Goal: Task Accomplishment & Management: Manage account settings

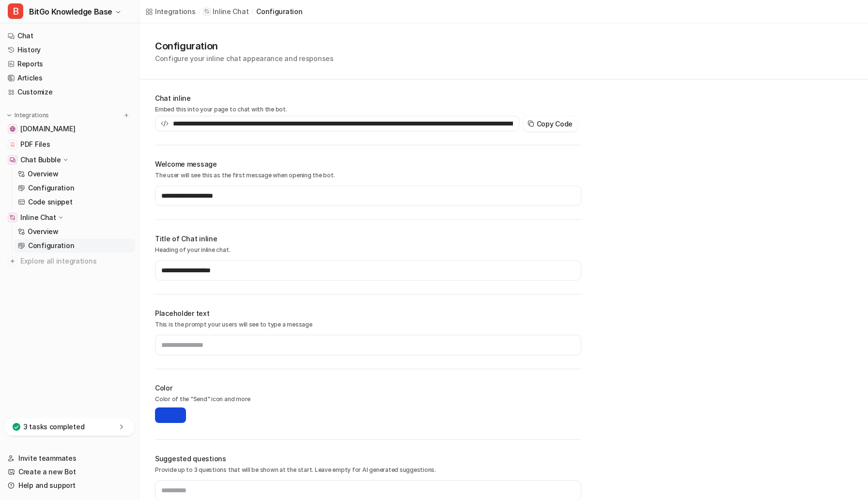
scroll to position [0, 267]
click at [35, 32] on link "Chat" at bounding box center [69, 36] width 131 height 14
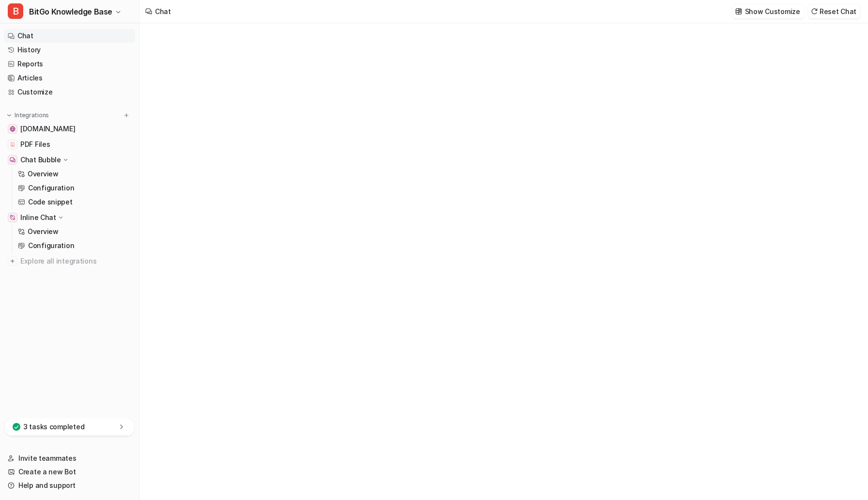
type textarea "**********"
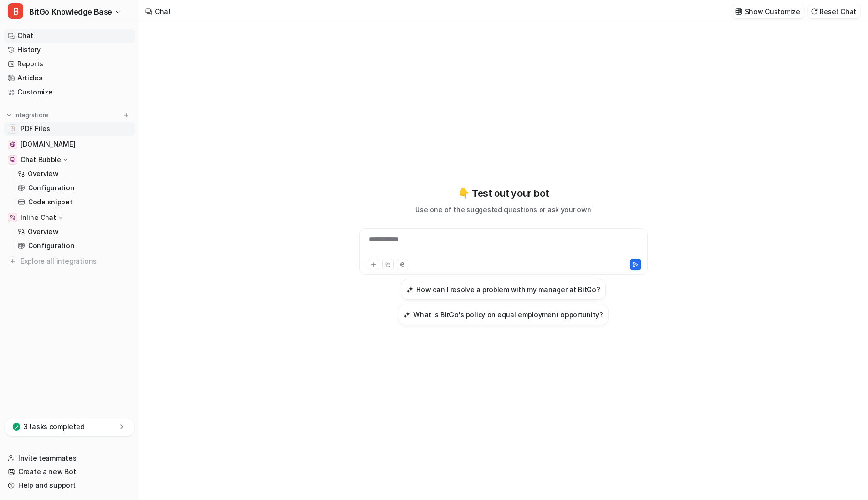
click at [36, 127] on span "PDF Files" at bounding box center [35, 129] width 30 height 10
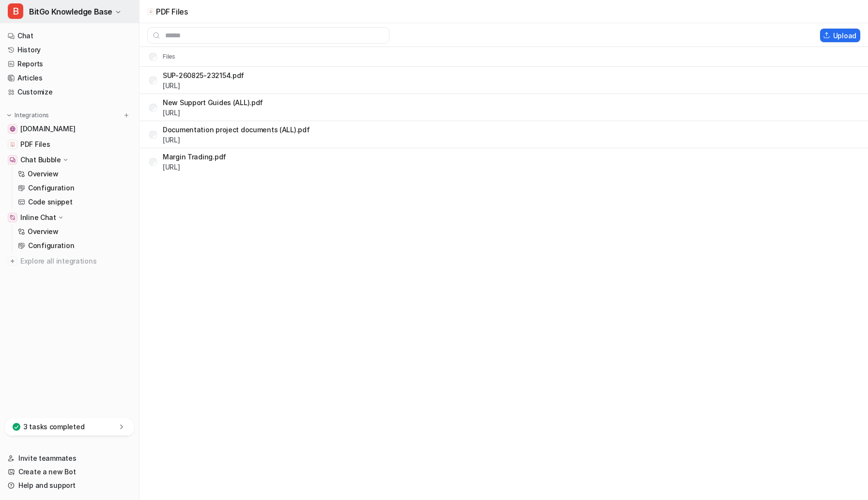
click at [95, 5] on span "BitGo Knowledge Base" at bounding box center [70, 12] width 83 height 14
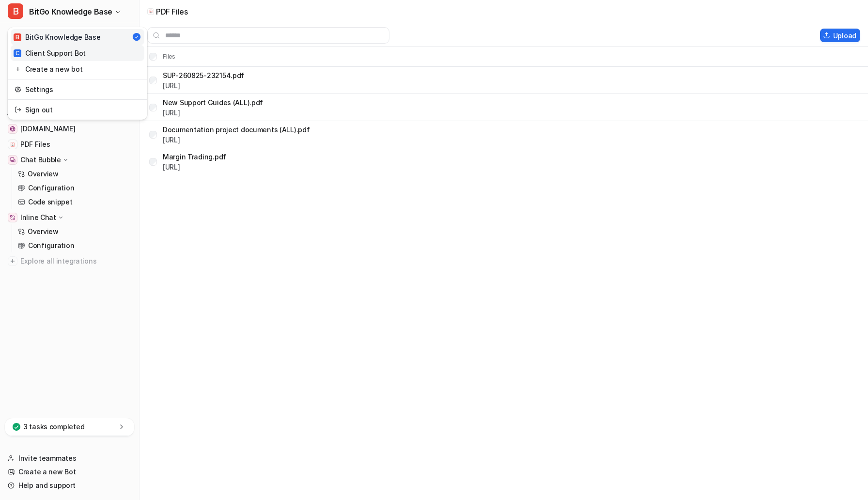
click at [76, 52] on div "C Client Support Bot" at bounding box center [50, 53] width 72 height 10
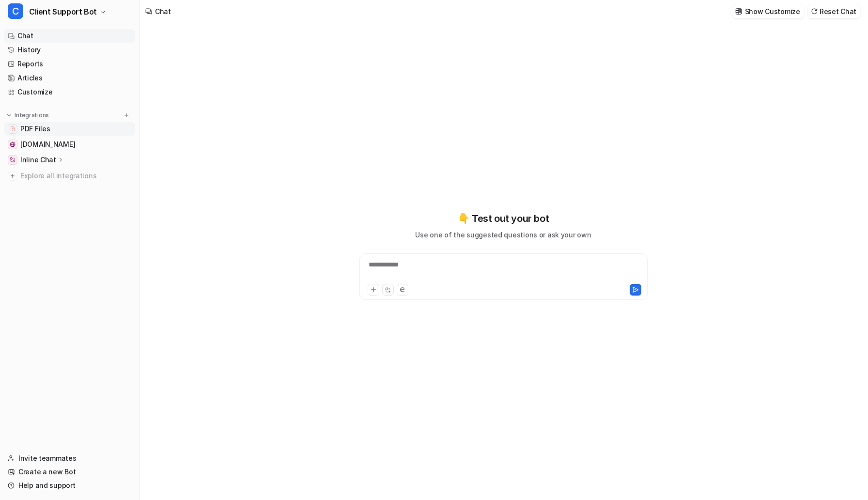
click at [41, 130] on span "PDF Files" at bounding box center [35, 129] width 30 height 10
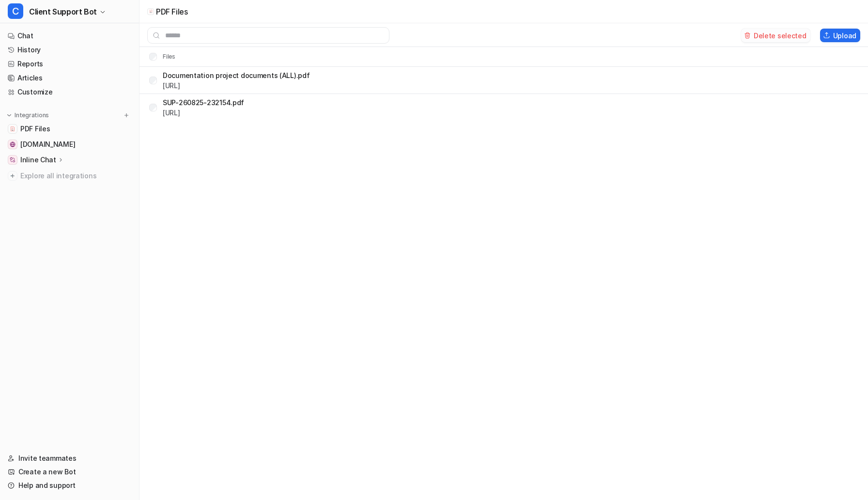
click at [775, 33] on button "Delete selected" at bounding box center [775, 36] width 69 height 14
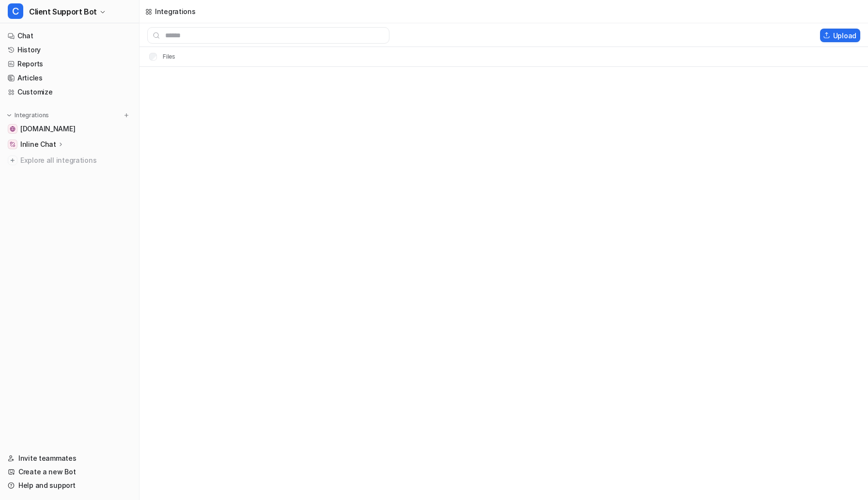
click at [266, 218] on div "Integrations Upload Files" at bounding box center [434, 250] width 868 height 500
click at [81, 9] on span "Client Support Bot" at bounding box center [63, 12] width 68 height 14
click at [75, 37] on div "B BitGo Knowledge Base" at bounding box center [57, 37] width 87 height 10
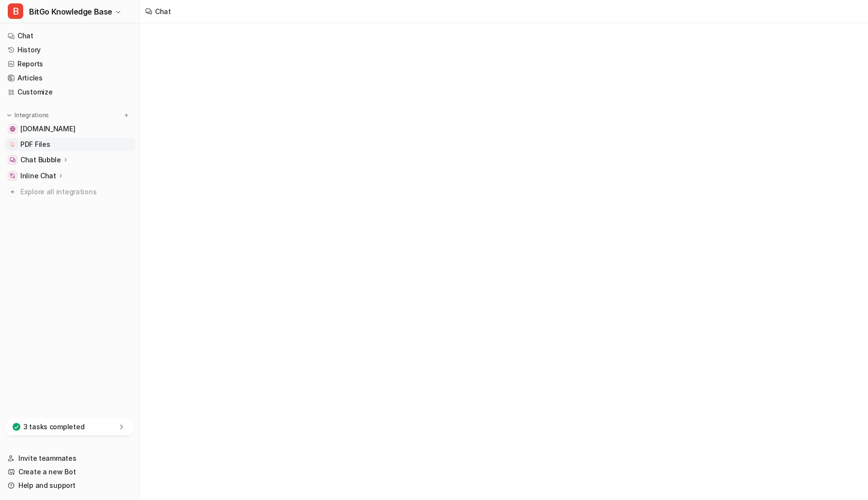
click at [44, 143] on span "PDF Files" at bounding box center [35, 145] width 30 height 10
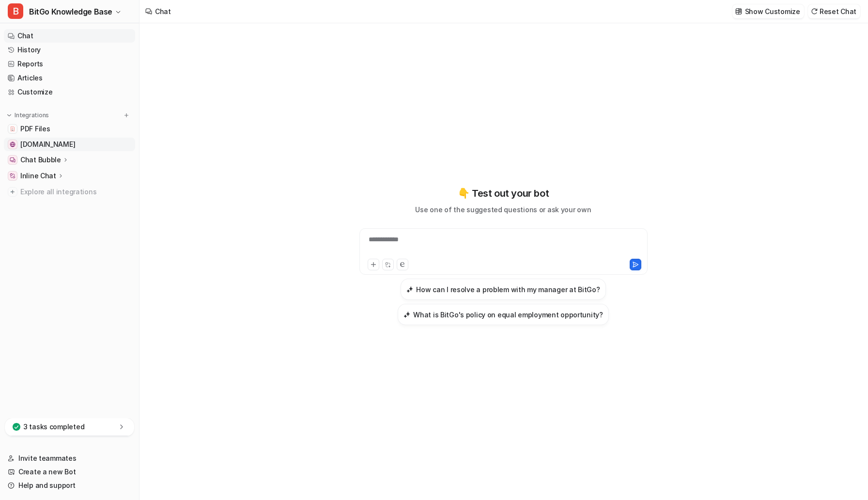
click at [44, 143] on span "[DOMAIN_NAME]" at bounding box center [47, 145] width 55 height 10
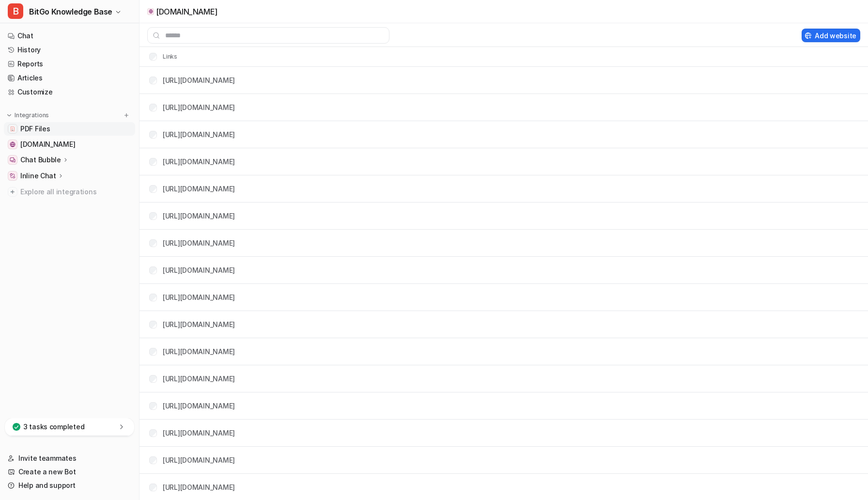
click at [36, 135] on link "PDF Files" at bounding box center [69, 129] width 131 height 14
drag, startPoint x: 41, startPoint y: 126, endPoint x: 41, endPoint y: 133, distance: 6.8
click at [41, 126] on span "PDF Files" at bounding box center [35, 129] width 30 height 10
click at [44, 148] on span "[DOMAIN_NAME]" at bounding box center [47, 145] width 55 height 10
click at [45, 160] on p "Chat Bubble" at bounding box center [40, 160] width 41 height 10
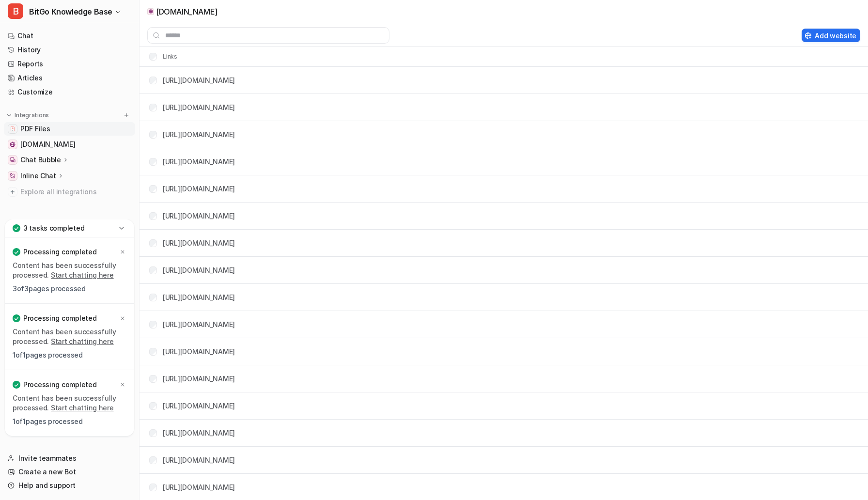
click at [36, 131] on span "PDF Files" at bounding box center [35, 129] width 30 height 10
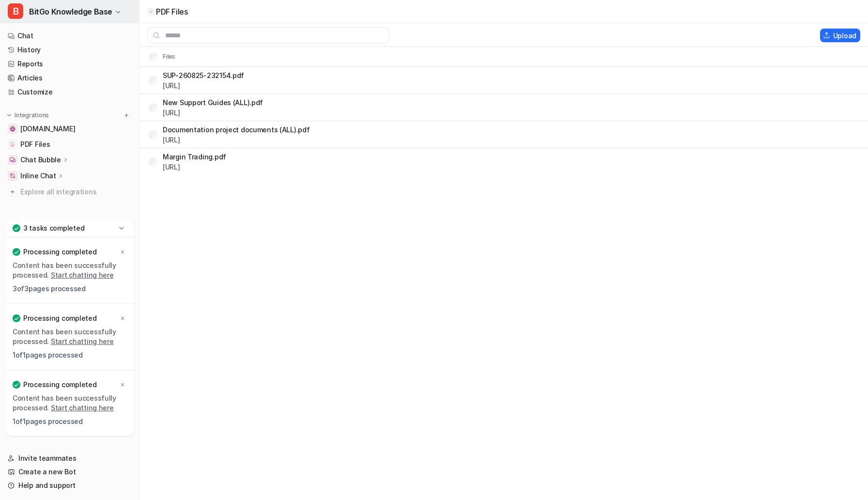
click at [77, 12] on span "BitGo Knowledge Base" at bounding box center [70, 12] width 83 height 14
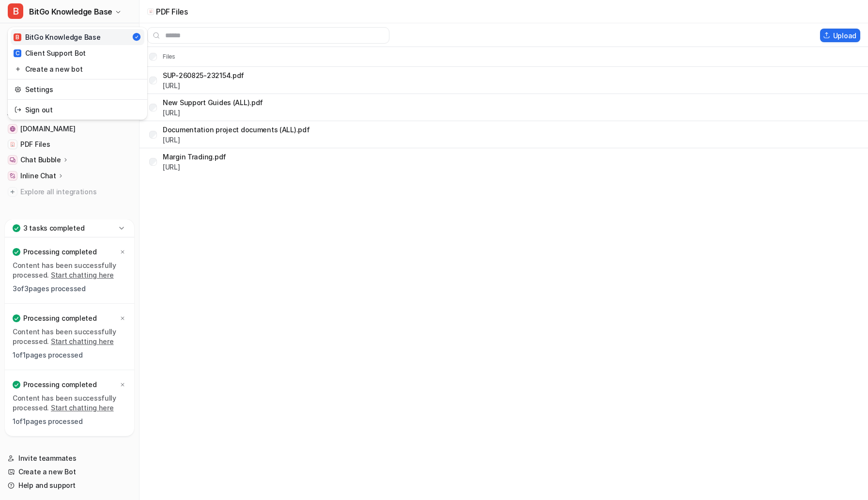
click at [249, 351] on div "B BitGo Knowledge Base B BitGo Knowledge Base C Client Support Bot Create a new…" at bounding box center [434, 250] width 868 height 500
click at [31, 34] on link "Chat" at bounding box center [69, 36] width 131 height 14
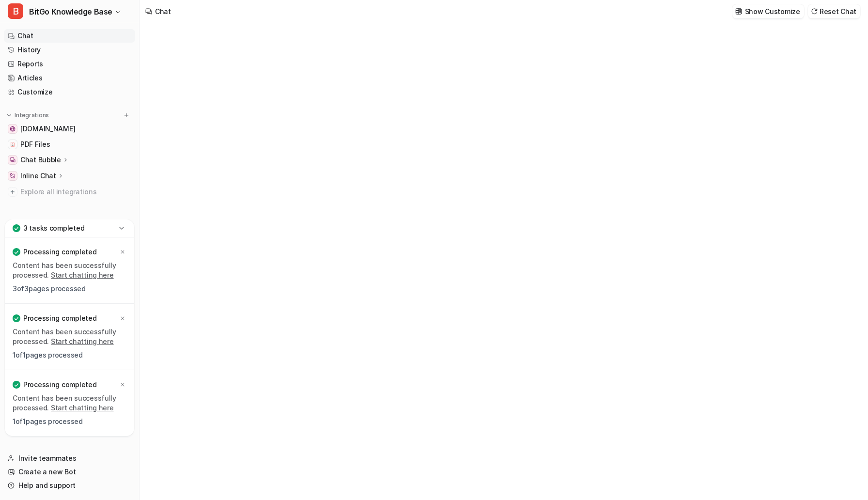
type textarea "**********"
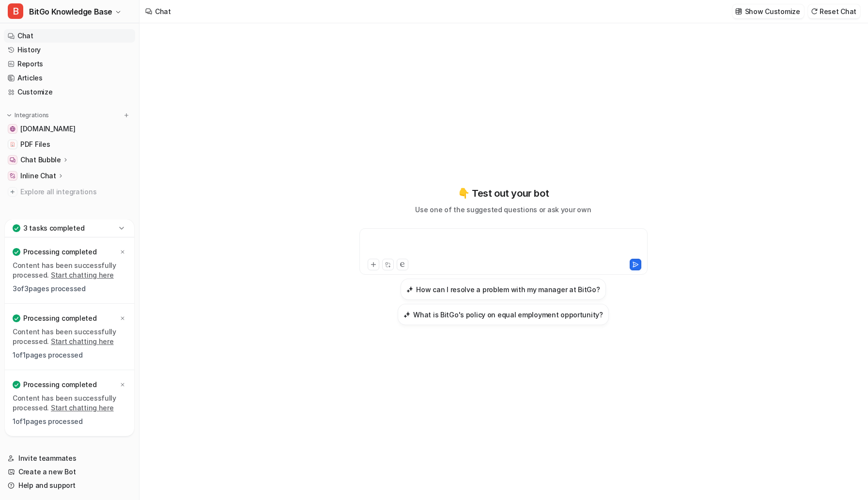
click at [385, 239] on div at bounding box center [503, 246] width 283 height 22
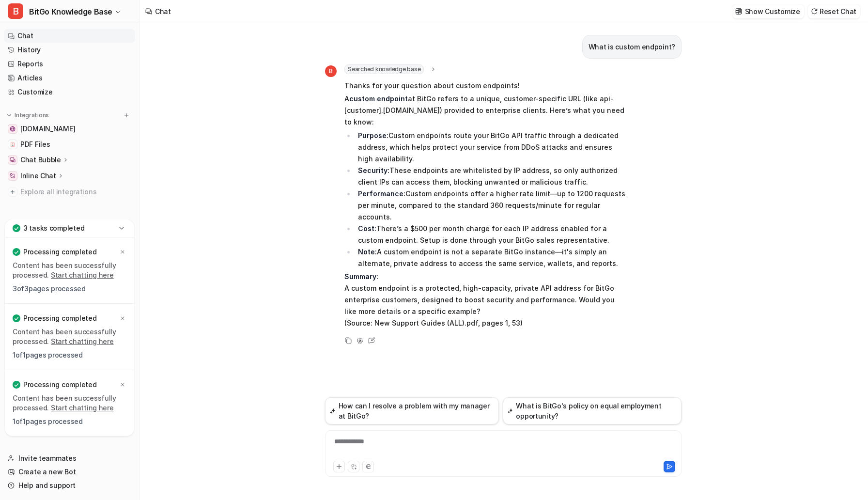
click at [366, 443] on div "**********" at bounding box center [504, 448] width 352 height 22
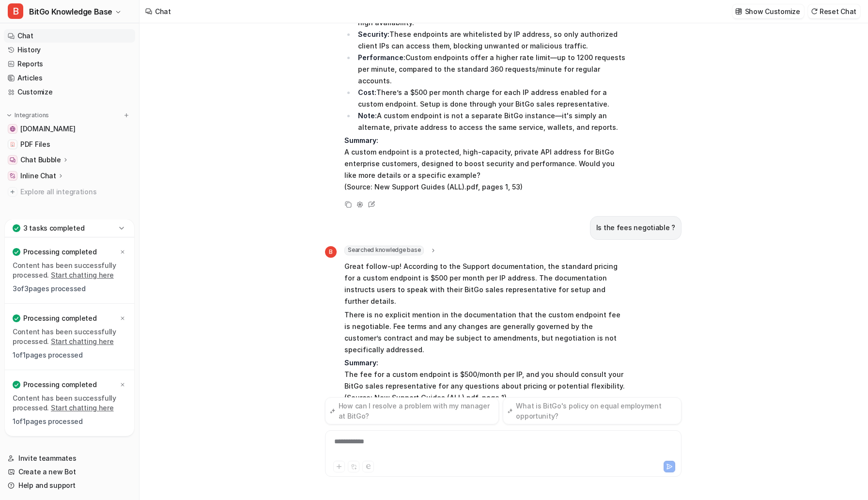
scroll to position [150, 0]
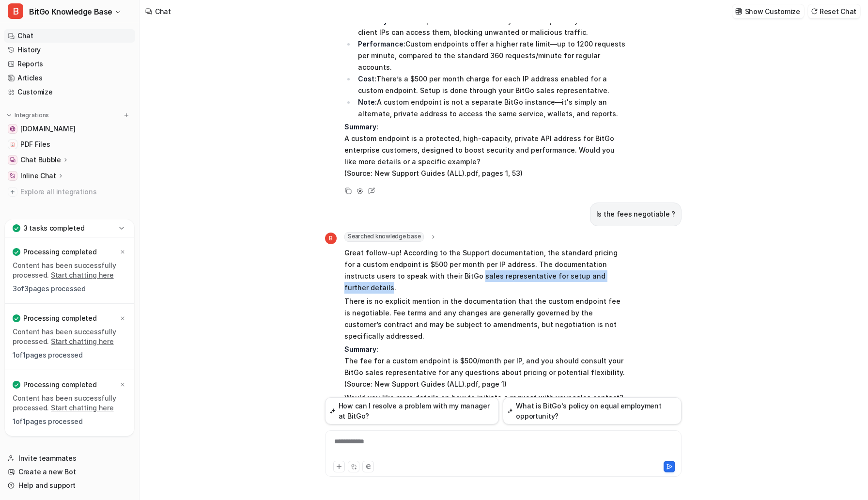
drag, startPoint x: 582, startPoint y: 253, endPoint x: 425, endPoint y: 250, distance: 157.0
click at [425, 250] on p "Great follow-up! According to the Support documentation, the standard pricing f…" at bounding box center [486, 270] width 283 height 47
click at [366, 445] on div "**********" at bounding box center [504, 448] width 352 height 22
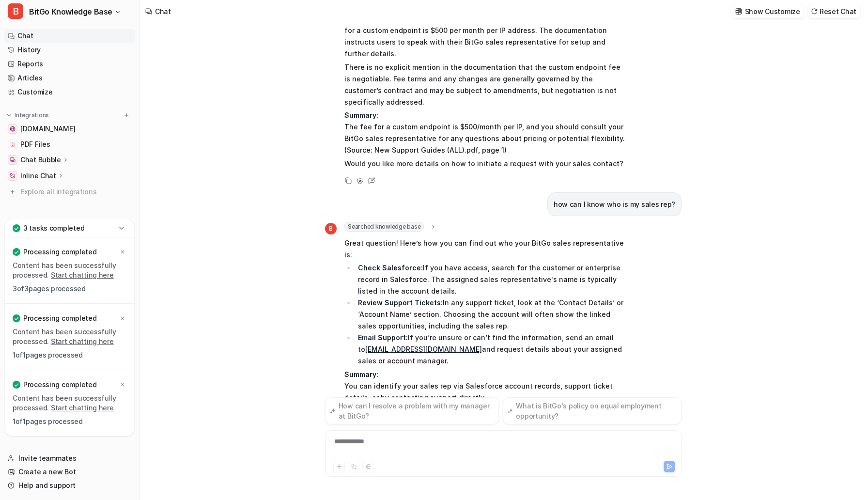
scroll to position [397, 0]
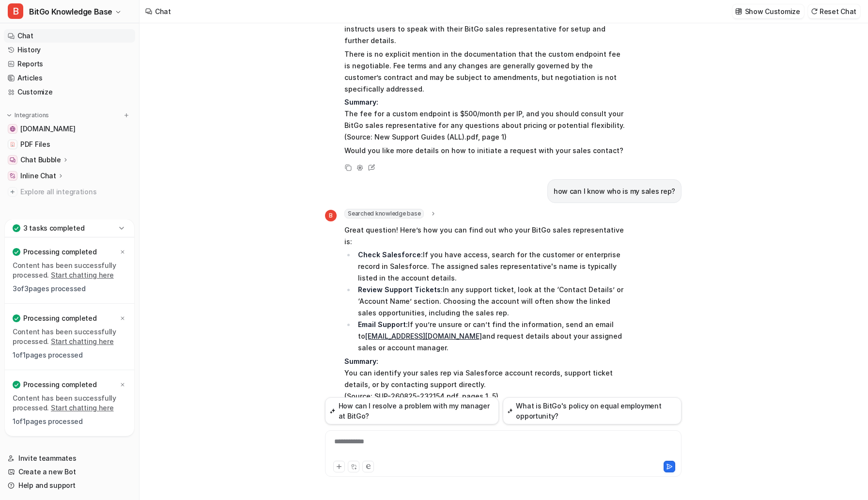
click at [352, 440] on div "**********" at bounding box center [504, 448] width 352 height 22
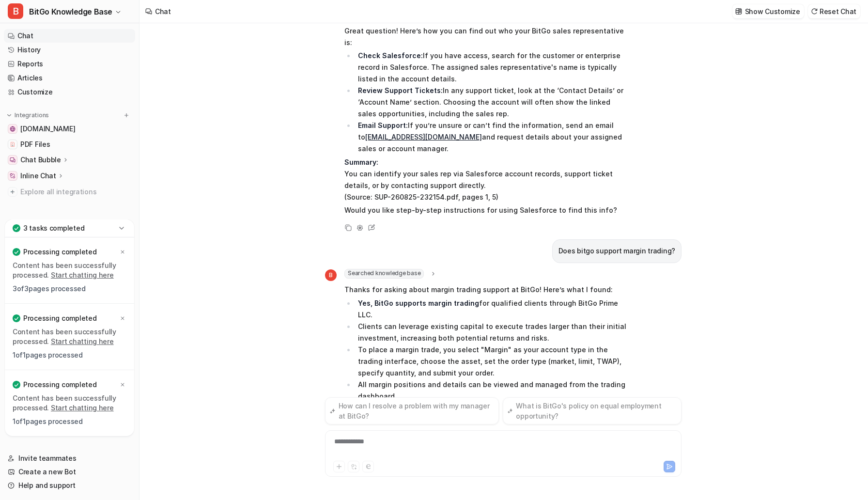
scroll to position [621, 0]
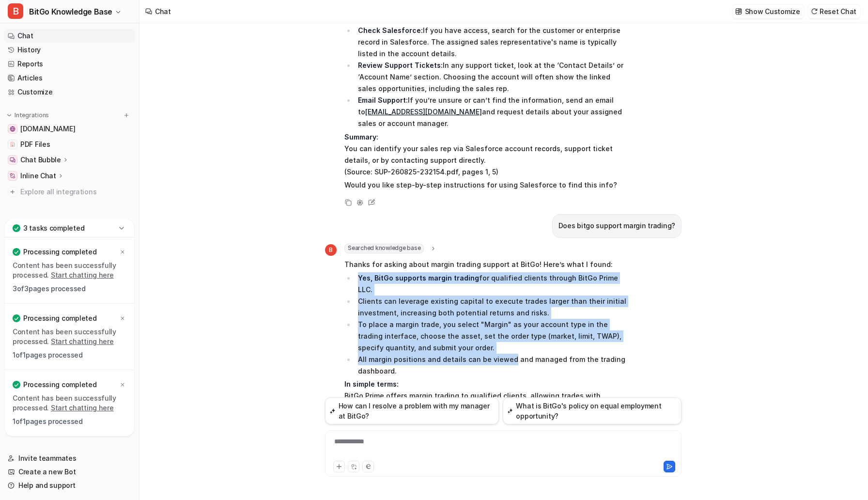
drag, startPoint x: 356, startPoint y: 227, endPoint x: 510, endPoint y: 307, distance: 173.6
click at [510, 307] on ul "Yes, BitGo supports margin trading for qualified clients through BitGo Prime LL…" at bounding box center [486, 324] width 283 height 105
click at [510, 354] on li "All margin positions and details can be viewed and managed from the trading das…" at bounding box center [491, 365] width 273 height 23
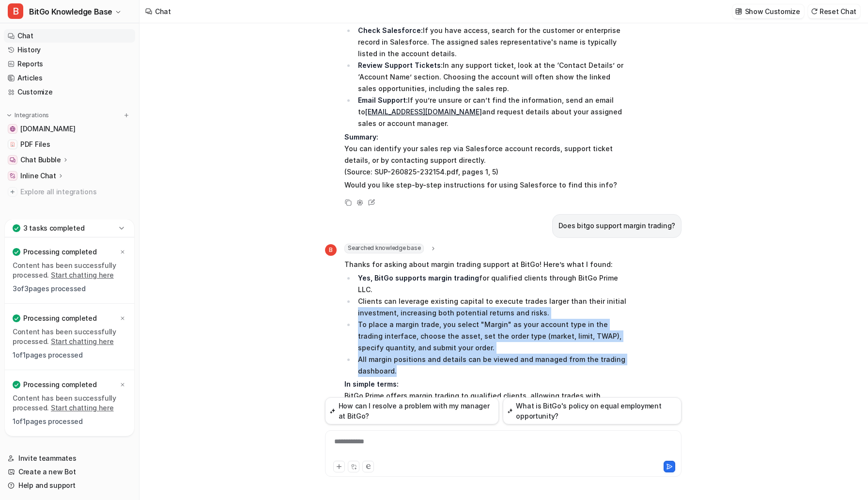
drag, startPoint x: 510, startPoint y: 307, endPoint x: 353, endPoint y: 255, distance: 165.5
click at [353, 272] on ul "Yes, BitGo supports margin trading for qualified clients through BitGo Prime LL…" at bounding box center [486, 324] width 283 height 105
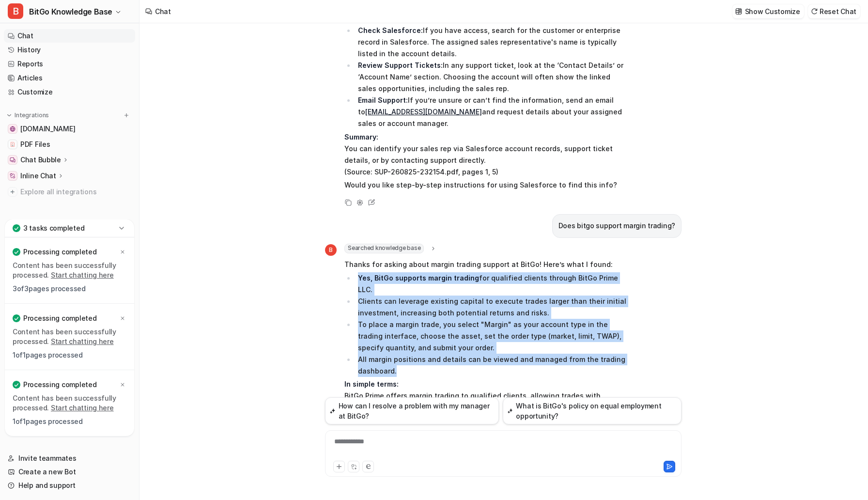
drag, startPoint x: 406, startPoint y: 311, endPoint x: 359, endPoint y: 228, distance: 95.3
click at [359, 272] on ul "Yes, BitGo supports margin trading for qualified clients through BitGo Prime LL…" at bounding box center [486, 324] width 283 height 105
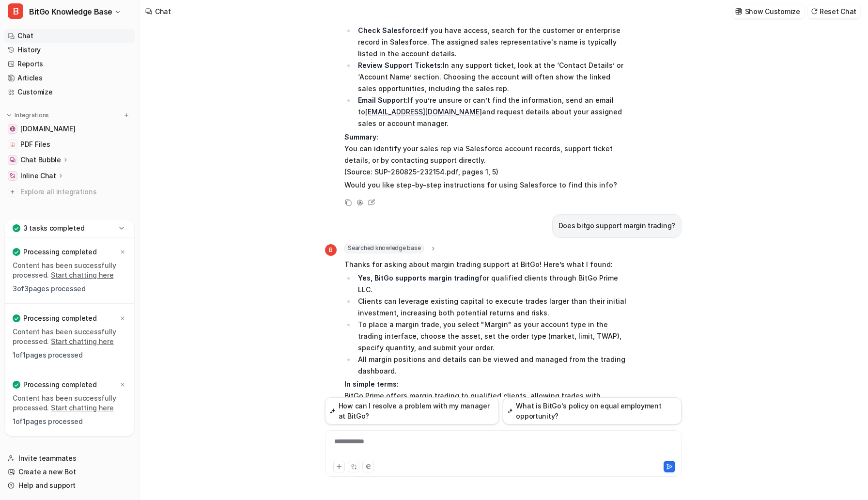
click at [369, 445] on div "**********" at bounding box center [504, 448] width 352 height 22
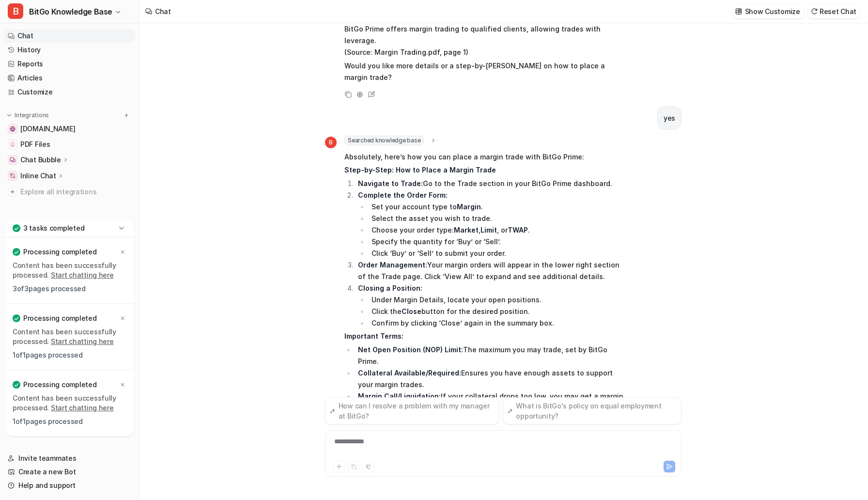
scroll to position [1002, 0]
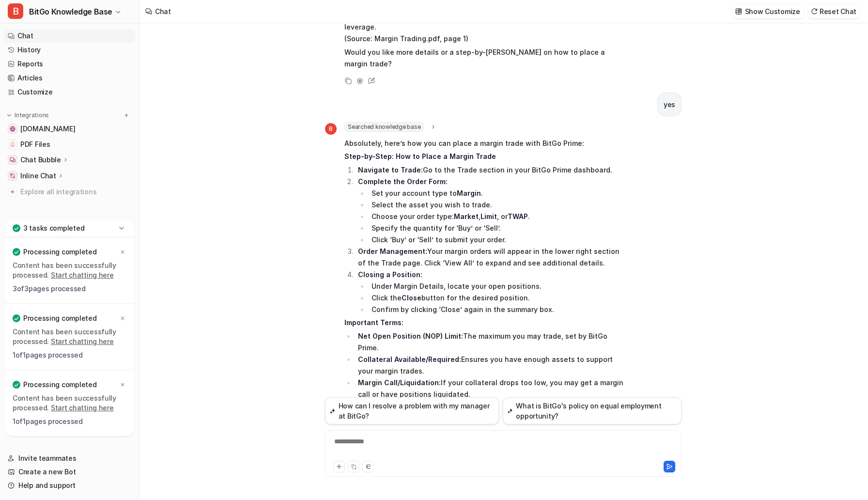
click at [414, 374] on div "B Searched knowledge base search_queries : [ "how to place a margin trade", "ma…" at bounding box center [476, 300] width 303 height 357
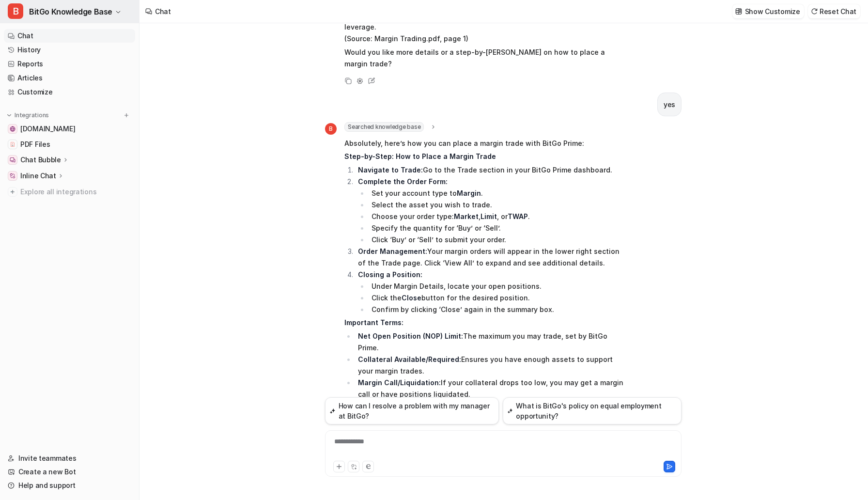
click at [116, 13] on icon "button" at bounding box center [118, 12] width 4 height 2
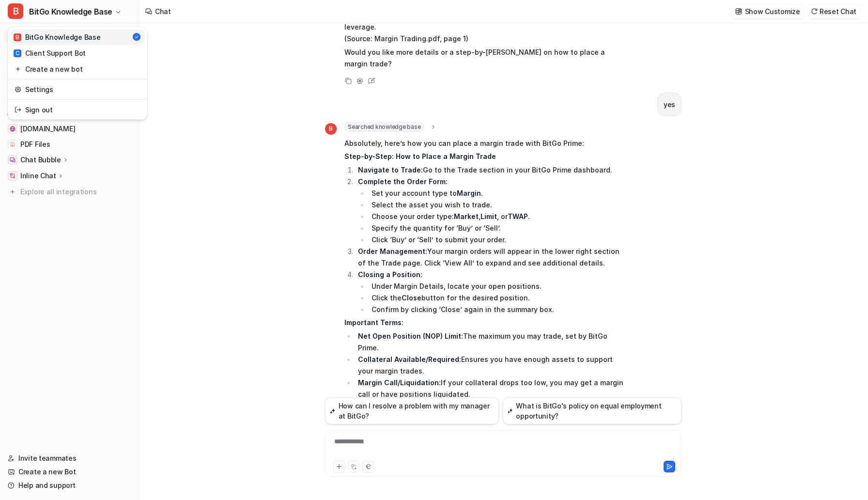
click at [227, 223] on div "B BitGo Knowledge Base B BitGo Knowledge Base C Client Support Bot Create a new…" at bounding box center [434, 250] width 868 height 500
click at [125, 236] on nav "Chat History Reports Articles Customize Integrations [DOMAIN_NAME] PDF Files Ch…" at bounding box center [69, 234] width 139 height 419
click at [167, 254] on div "What is custom endpoint? B Searched knowledge base search_queries : [ "custom e…" at bounding box center [504, 261] width 728 height 477
click at [127, 115] on img at bounding box center [126, 115] width 7 height 7
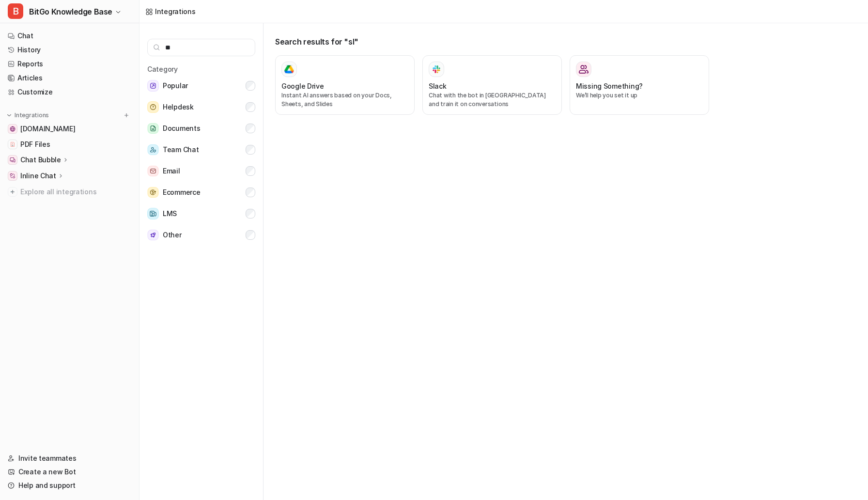
type input "*"
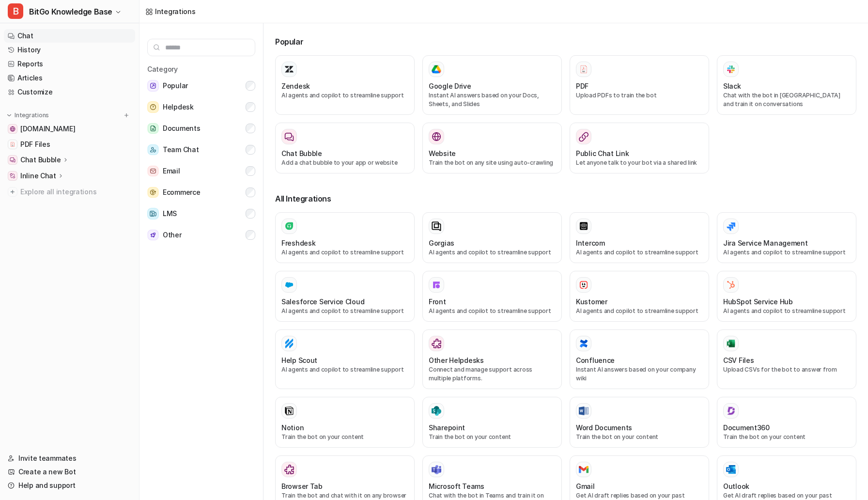
click at [45, 37] on link "Chat" at bounding box center [69, 36] width 131 height 14
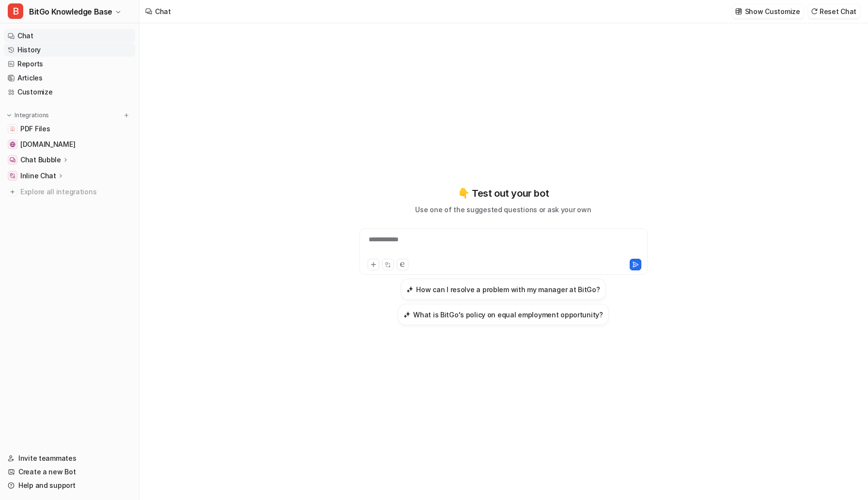
click at [27, 47] on link "History" at bounding box center [69, 50] width 131 height 14
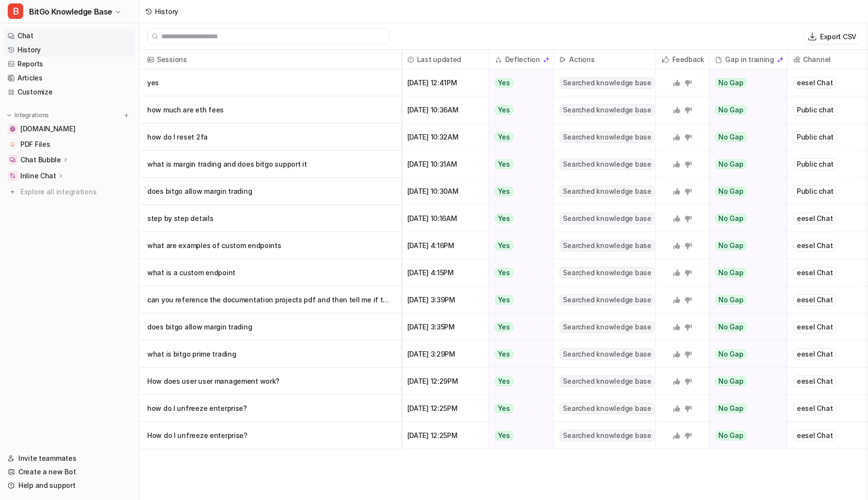
click at [38, 38] on link "Chat" at bounding box center [69, 36] width 131 height 14
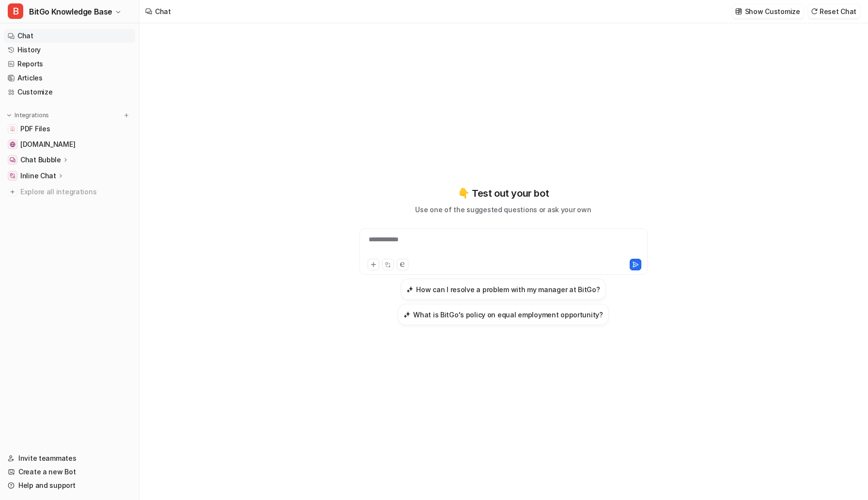
click at [371, 188] on div "**********" at bounding box center [503, 255] width 357 height 139
click at [372, 188] on div "**********" at bounding box center [503, 255] width 357 height 139
click at [455, 292] on h3 "How can I resolve a problem with my manager at BitGo?" at bounding box center [508, 289] width 184 height 10
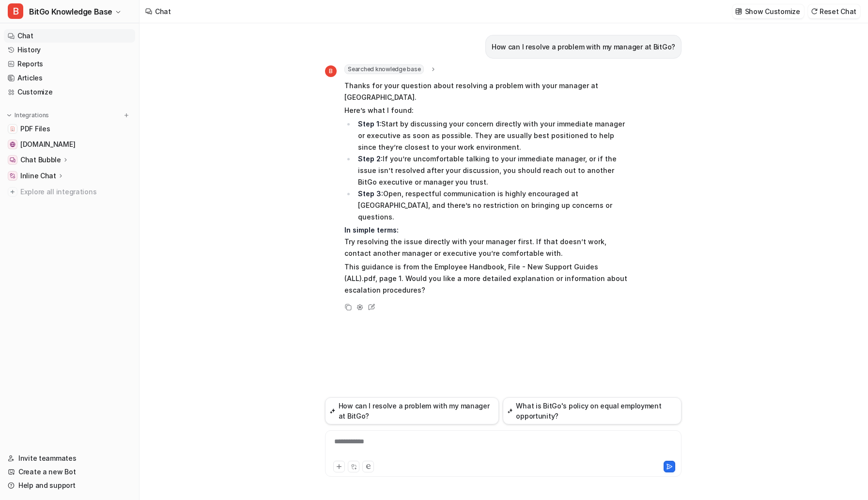
click at [455, 292] on div "How can I resolve a problem with my manager at BitGo? B Searched knowledge base…" at bounding box center [503, 210] width 357 height 374
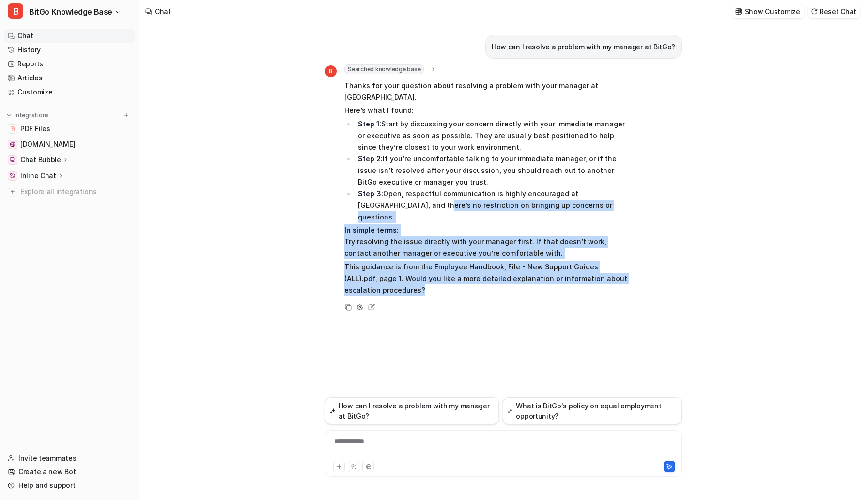
drag, startPoint x: 425, startPoint y: 262, endPoint x: 362, endPoint y: 168, distance: 113.2
click at [362, 168] on span "Thanks for your question about resolving a problem with your manager at [GEOGRA…" at bounding box center [486, 187] width 283 height 219
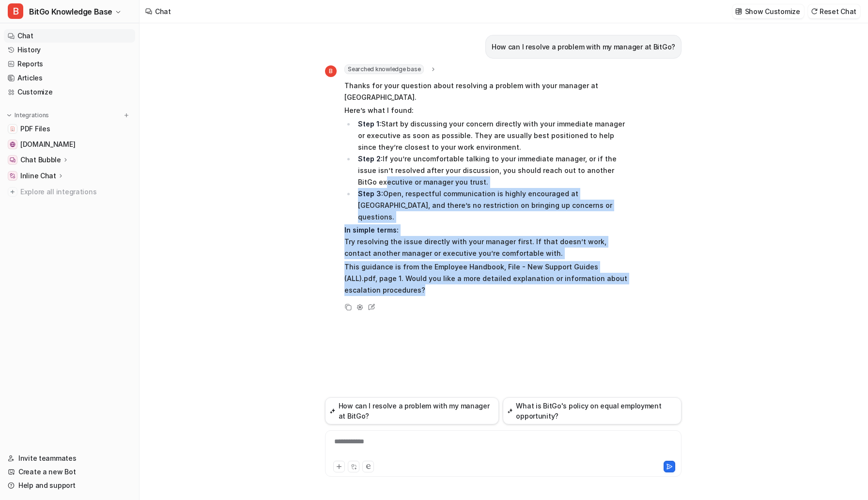
click at [362, 168] on li "Step 2: If you’re uncomfortable talking to your immediate manager, or if the is…" at bounding box center [491, 170] width 273 height 35
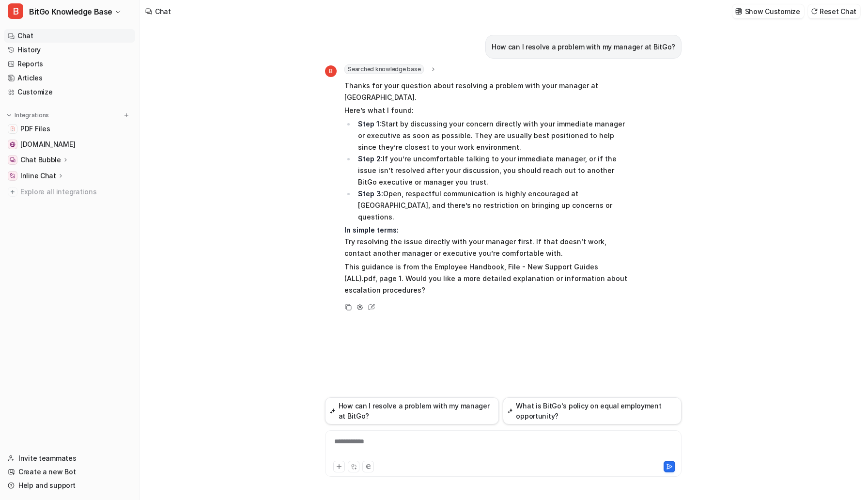
click at [38, 37] on link "Chat" at bounding box center [69, 36] width 131 height 14
click at [40, 50] on link "History" at bounding box center [69, 50] width 131 height 14
click at [45, 38] on link "Chat" at bounding box center [69, 36] width 131 height 14
click at [830, 9] on button "Reset Chat" at bounding box center [834, 11] width 52 height 14
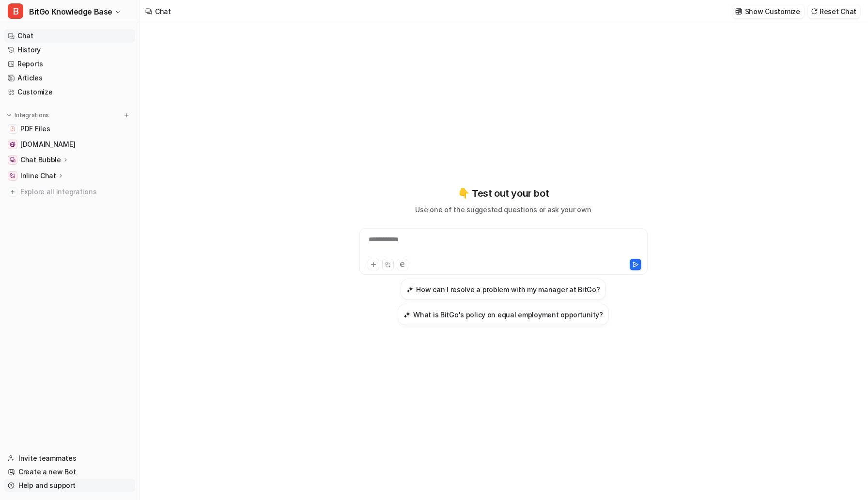
click at [48, 486] on link "Help and support" at bounding box center [69, 486] width 131 height 14
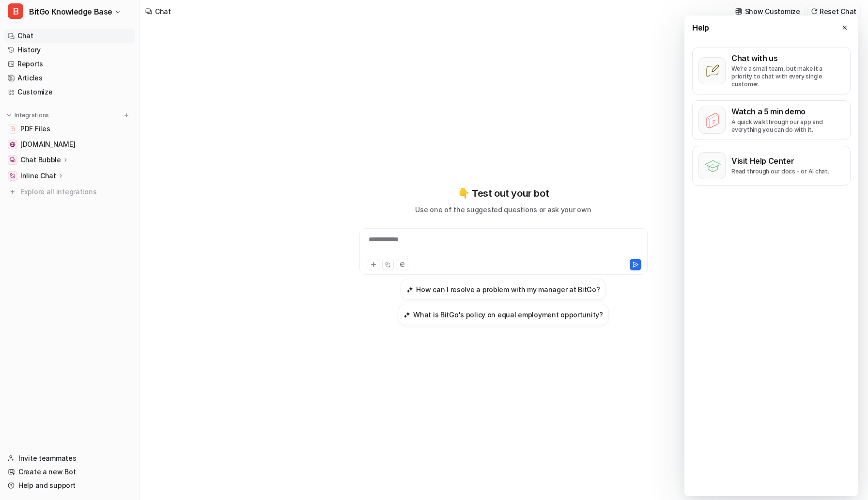
click at [815, 251] on div "Help Chat with us We’re a small team, but make it a priority to chat with every…" at bounding box center [772, 256] width 174 height 481
click at [844, 27] on icon at bounding box center [845, 27] width 7 height 7
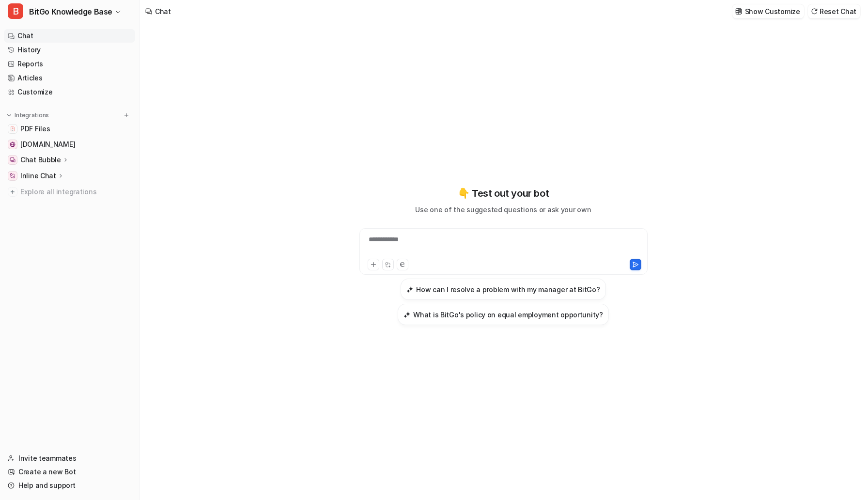
click at [423, 98] on div "**********" at bounding box center [503, 256] width 357 height 350
click at [47, 177] on p "Inline Chat" at bounding box center [38, 176] width 36 height 10
click at [54, 206] on p "Configuration" at bounding box center [51, 204] width 46 height 10
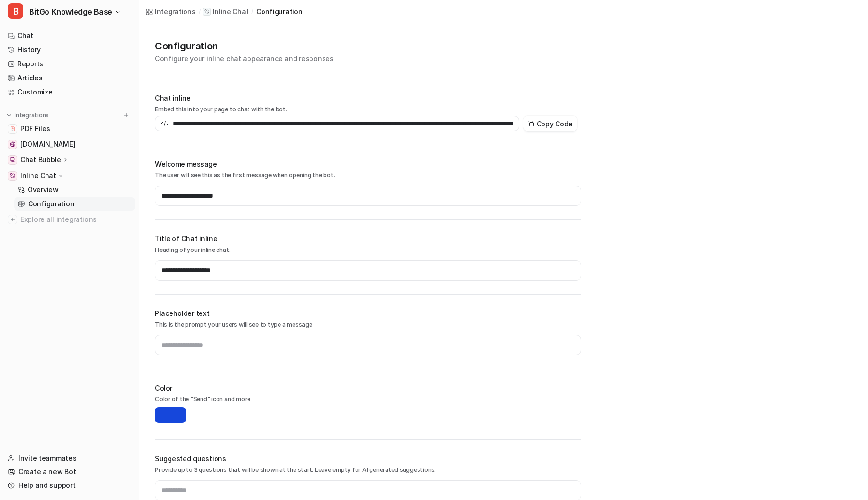
scroll to position [66, 0]
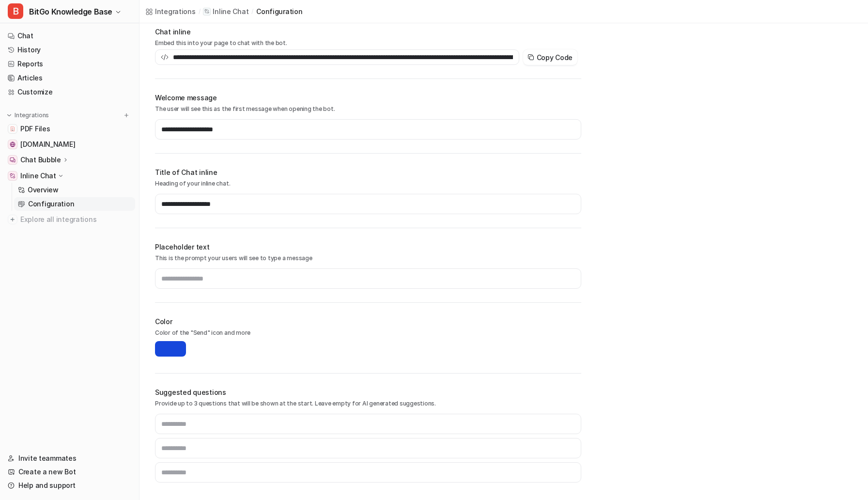
type input "**********"
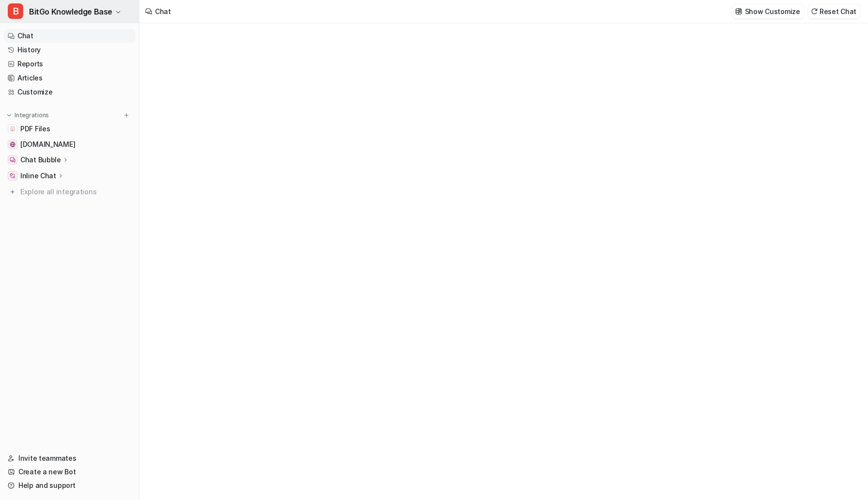
type textarea "**********"
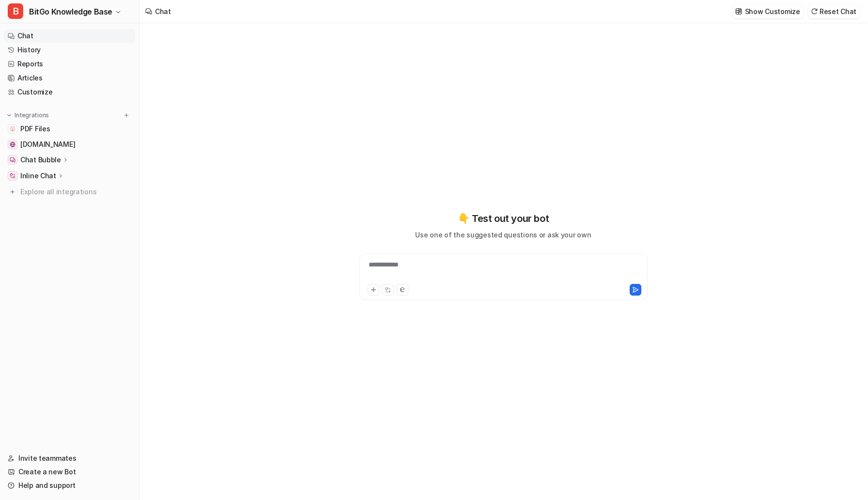
click at [57, 177] on icon at bounding box center [60, 175] width 7 height 7
click at [66, 200] on p "Configuration" at bounding box center [51, 204] width 46 height 10
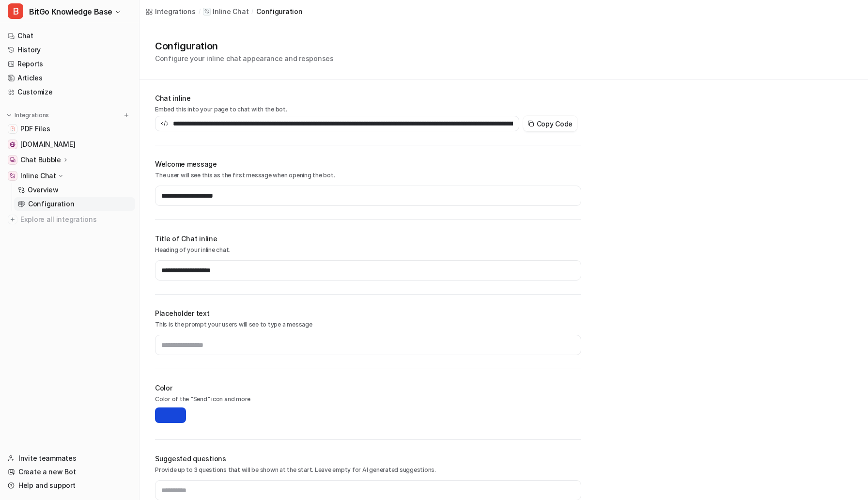
type input "**********"
click at [72, 219] on span "Explore all integrations" at bounding box center [75, 220] width 111 height 16
